Goal: Task Accomplishment & Management: Manage account settings

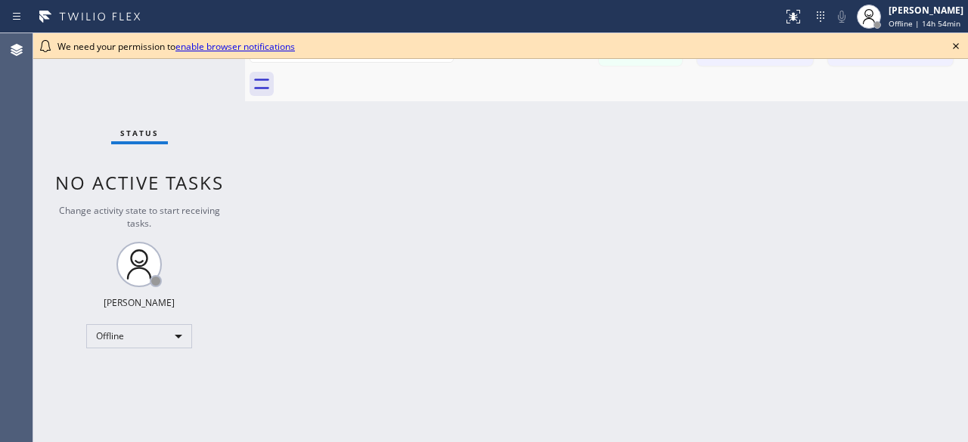
click at [73, 121] on div "Status No active tasks Change activity state to start receiving tasks. [PERSON_…" at bounding box center [139, 237] width 212 height 409
click at [956, 45] on icon at bounding box center [956, 46] width 6 height 6
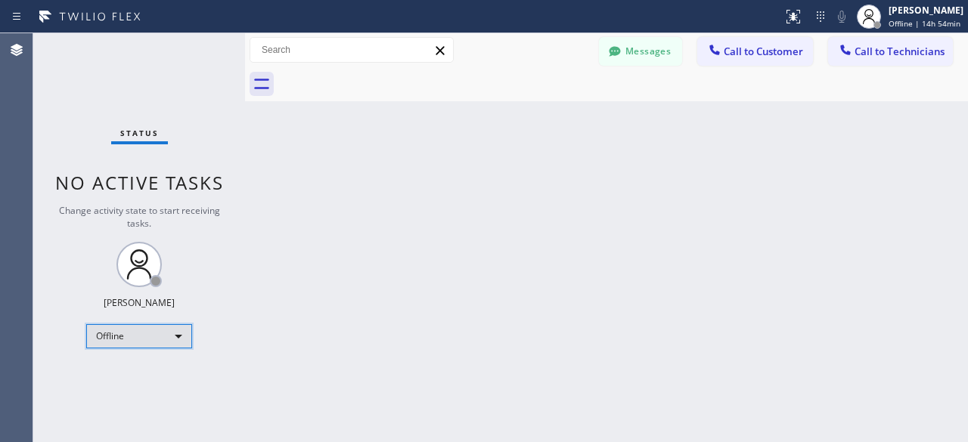
click at [181, 332] on div "Offline" at bounding box center [139, 336] width 106 height 24
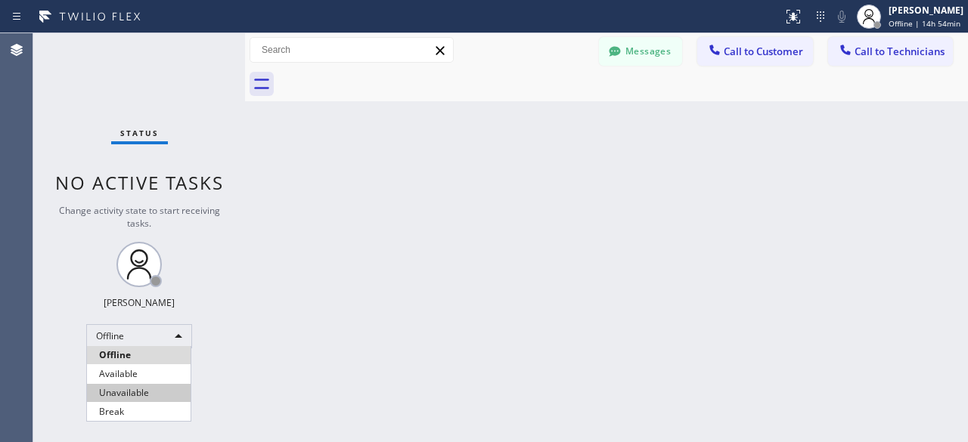
click at [140, 384] on li "Unavailable" at bounding box center [139, 393] width 104 height 18
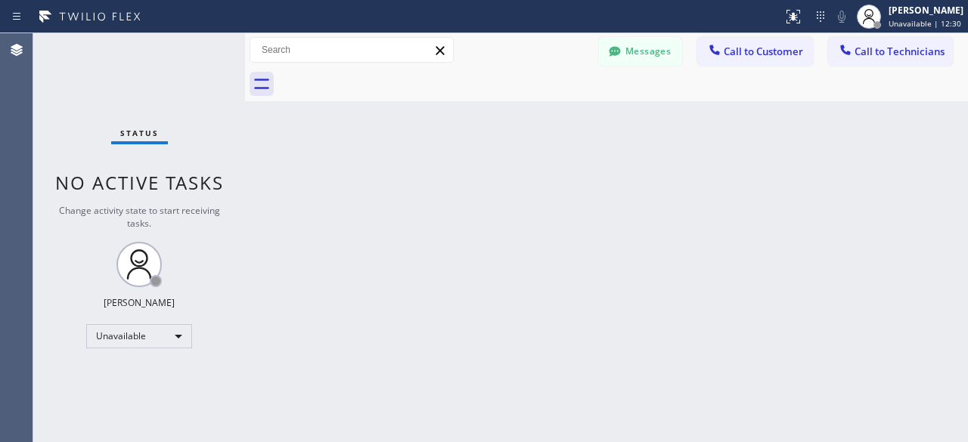
click at [67, 99] on div "Status No active tasks Change activity state to start receiving tasks. [PERSON_…" at bounding box center [139, 237] width 212 height 409
click at [60, 110] on div "Status No active tasks Change activity state to start receiving tasks. [PERSON_…" at bounding box center [139, 237] width 212 height 409
click at [63, 67] on div "Status No active tasks Change activity state to start receiving tasks. [PERSON_…" at bounding box center [139, 237] width 212 height 409
